Goal: Transaction & Acquisition: Book appointment/travel/reservation

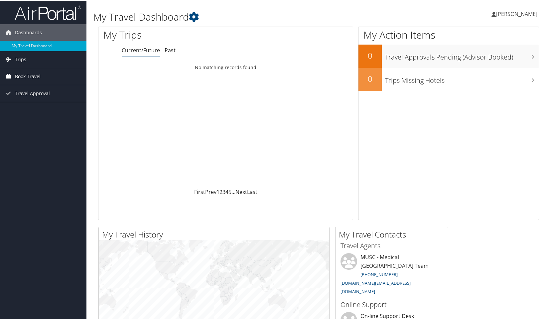
click at [29, 76] on span "Book Travel" at bounding box center [28, 75] width 26 height 17
click at [41, 109] on link "Book/Manage Online Trips" at bounding box center [43, 109] width 86 height 10
